Goal: Check status

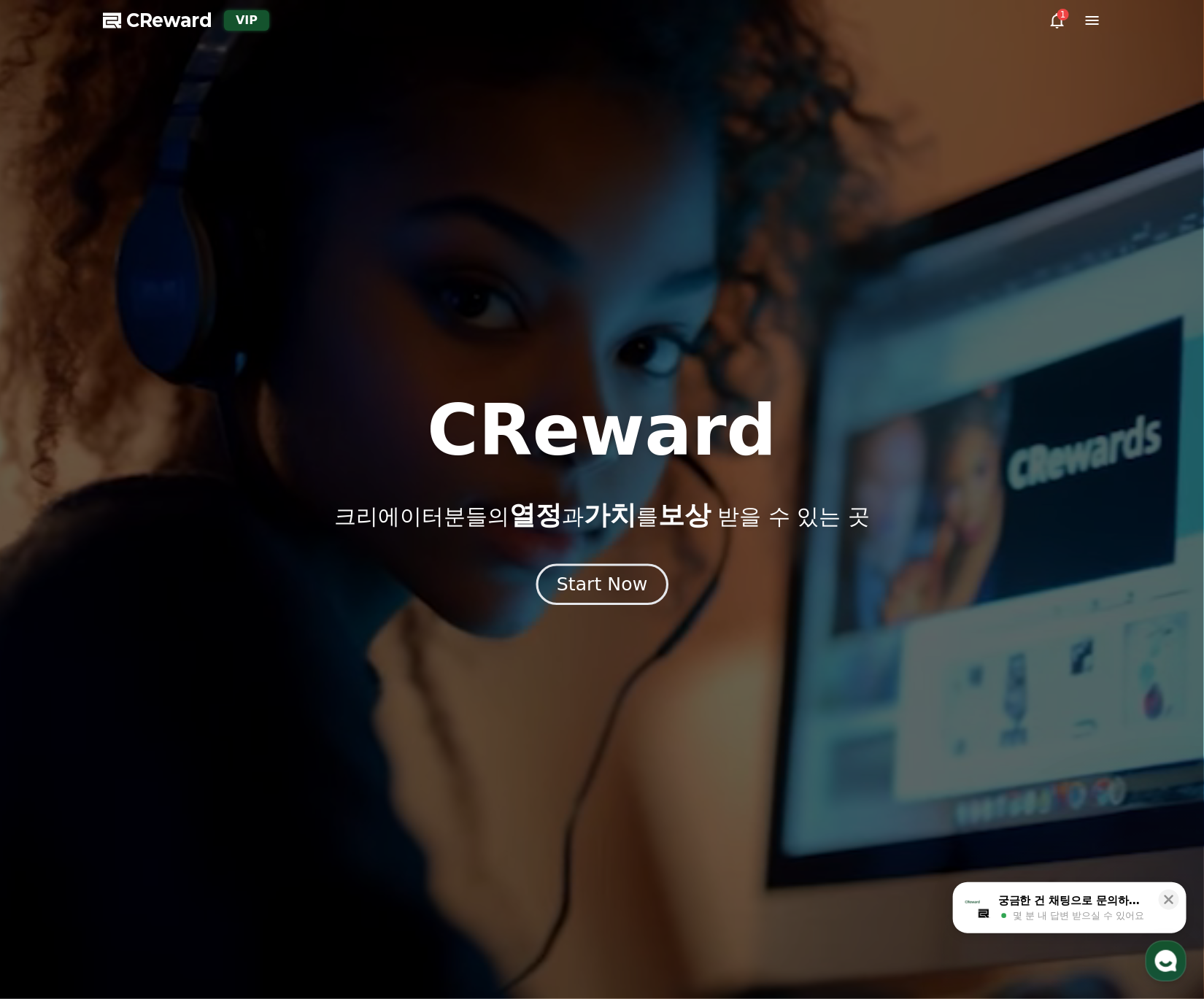
click at [627, 589] on div "Start Now" at bounding box center [602, 584] width 90 height 25
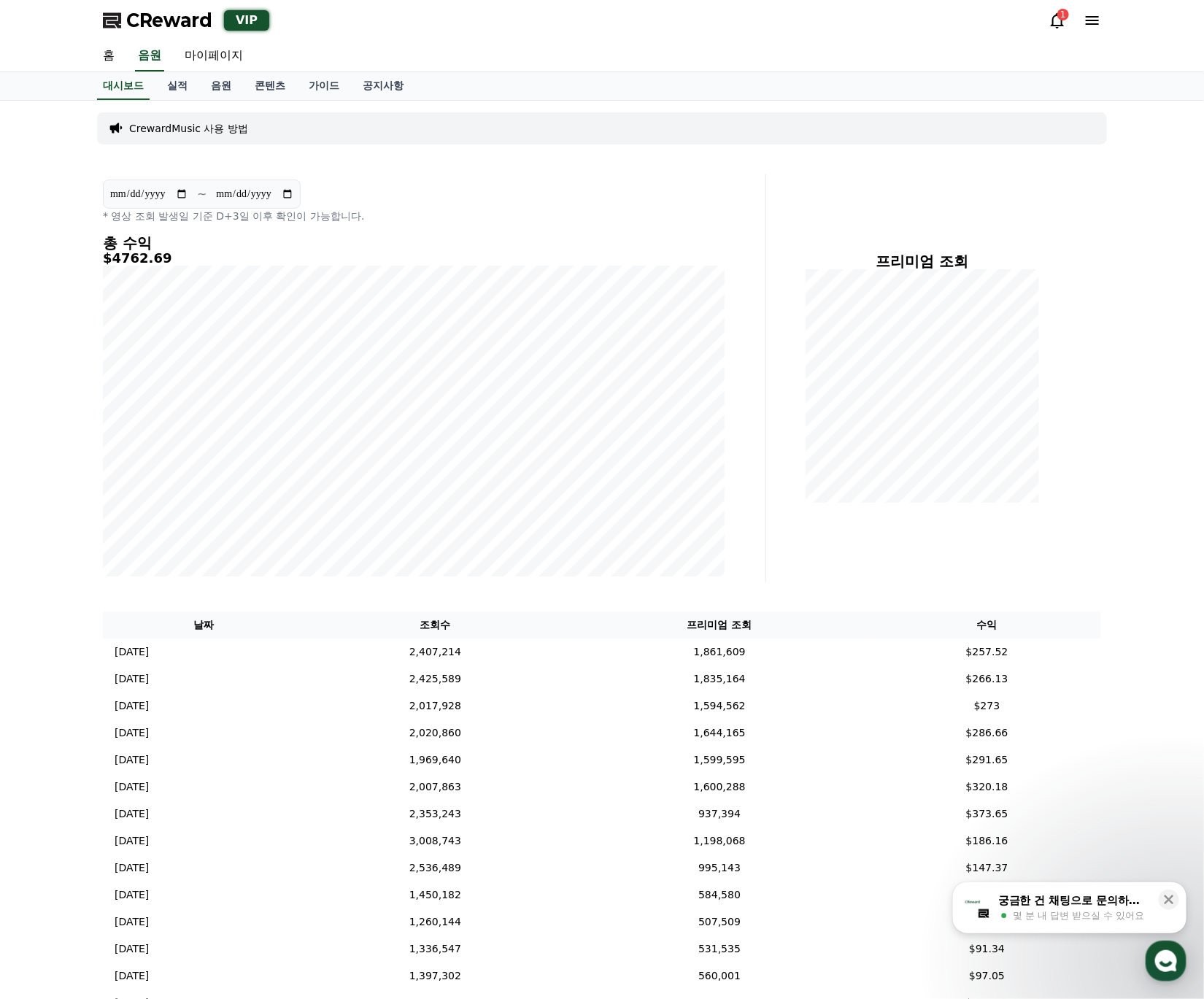
click at [1096, 518] on div "프리미엄 조회" at bounding box center [939, 378] width 335 height 409
click at [209, 85] on link "음원" at bounding box center [221, 86] width 44 height 28
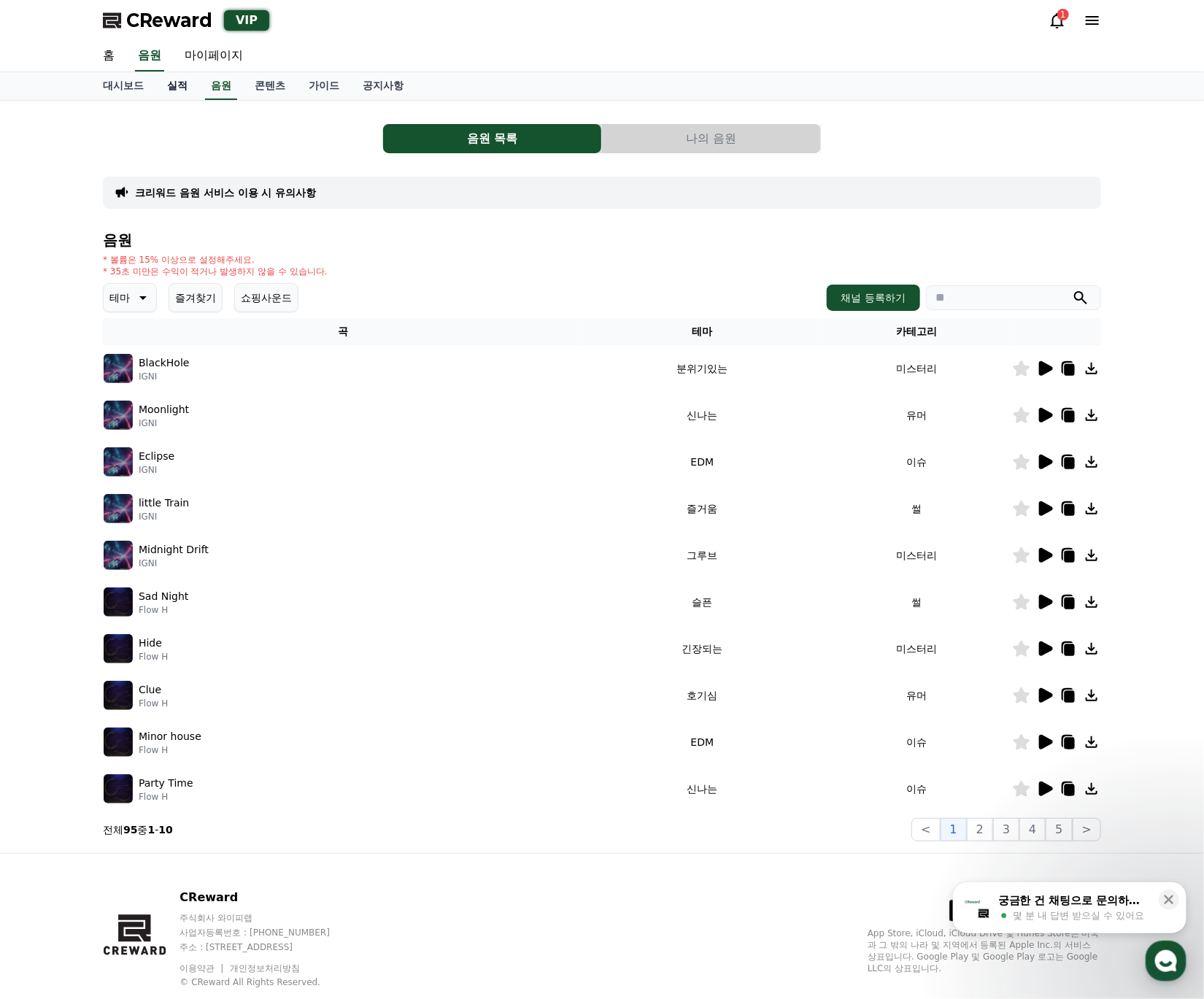
click at [170, 83] on link "실적" at bounding box center [177, 86] width 44 height 28
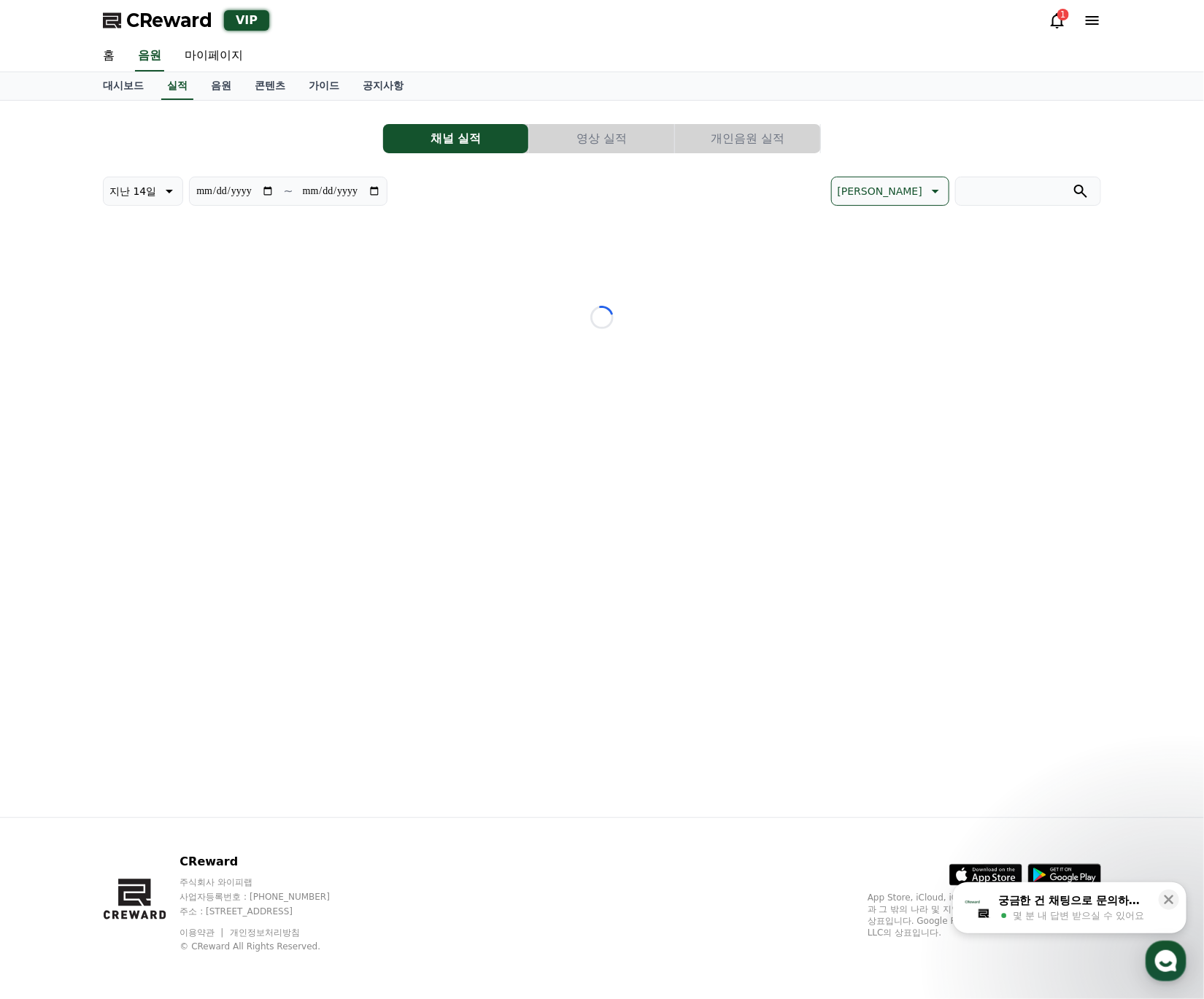
click at [797, 146] on button "개인음원 실적" at bounding box center [748, 138] width 146 height 29
